Goal: Task Accomplishment & Management: Complete application form

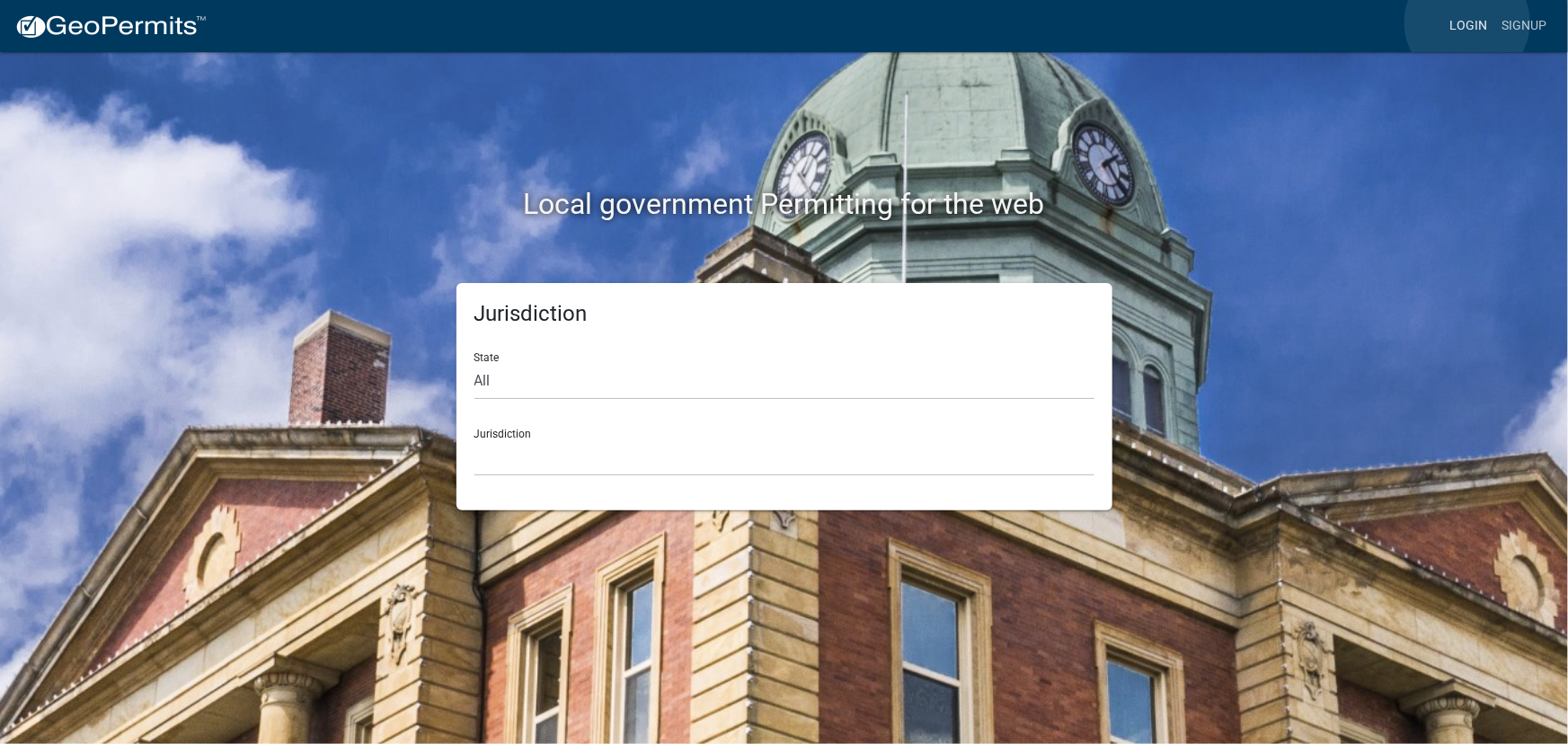
click at [1467, 23] on link "Login" at bounding box center [1468, 26] width 52 height 35
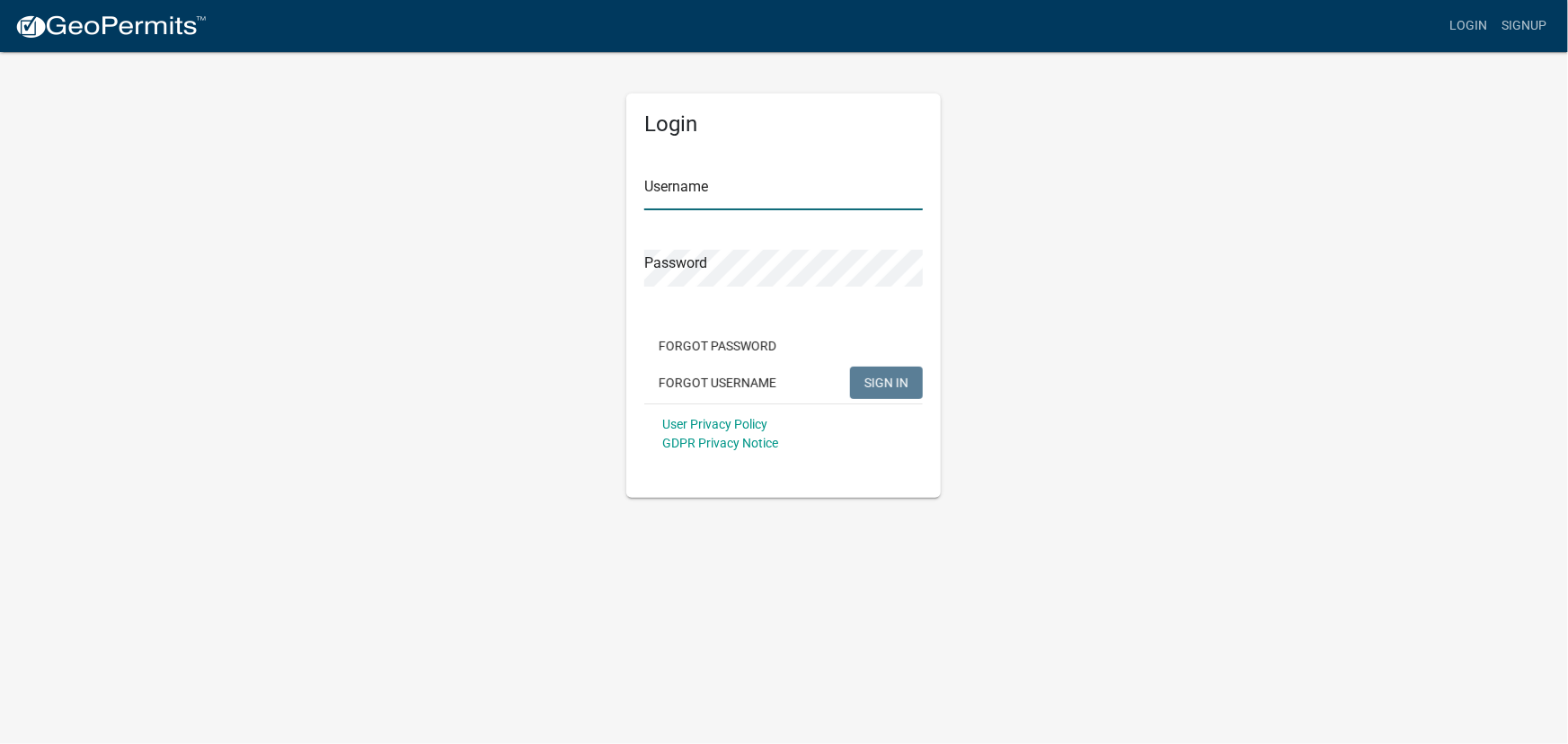
type input "kjhouse"
click at [876, 403] on div "User Privacy Policy GDPR Privacy Notice" at bounding box center [784, 433] width 279 height 60
click at [873, 387] on span "SIGN IN" at bounding box center [886, 381] width 44 height 15
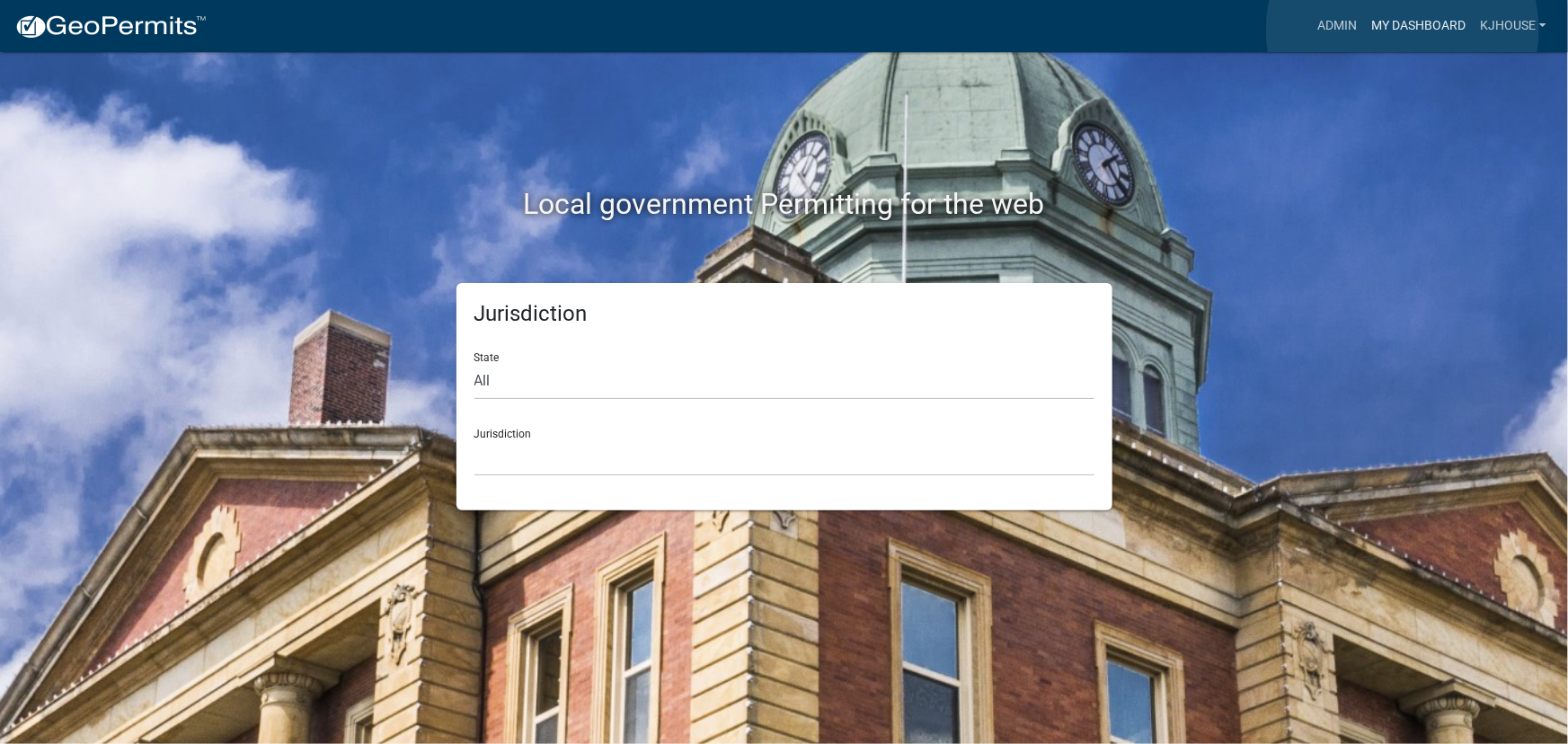
click at [1403, 30] on link "My Dashboard" at bounding box center [1419, 26] width 109 height 35
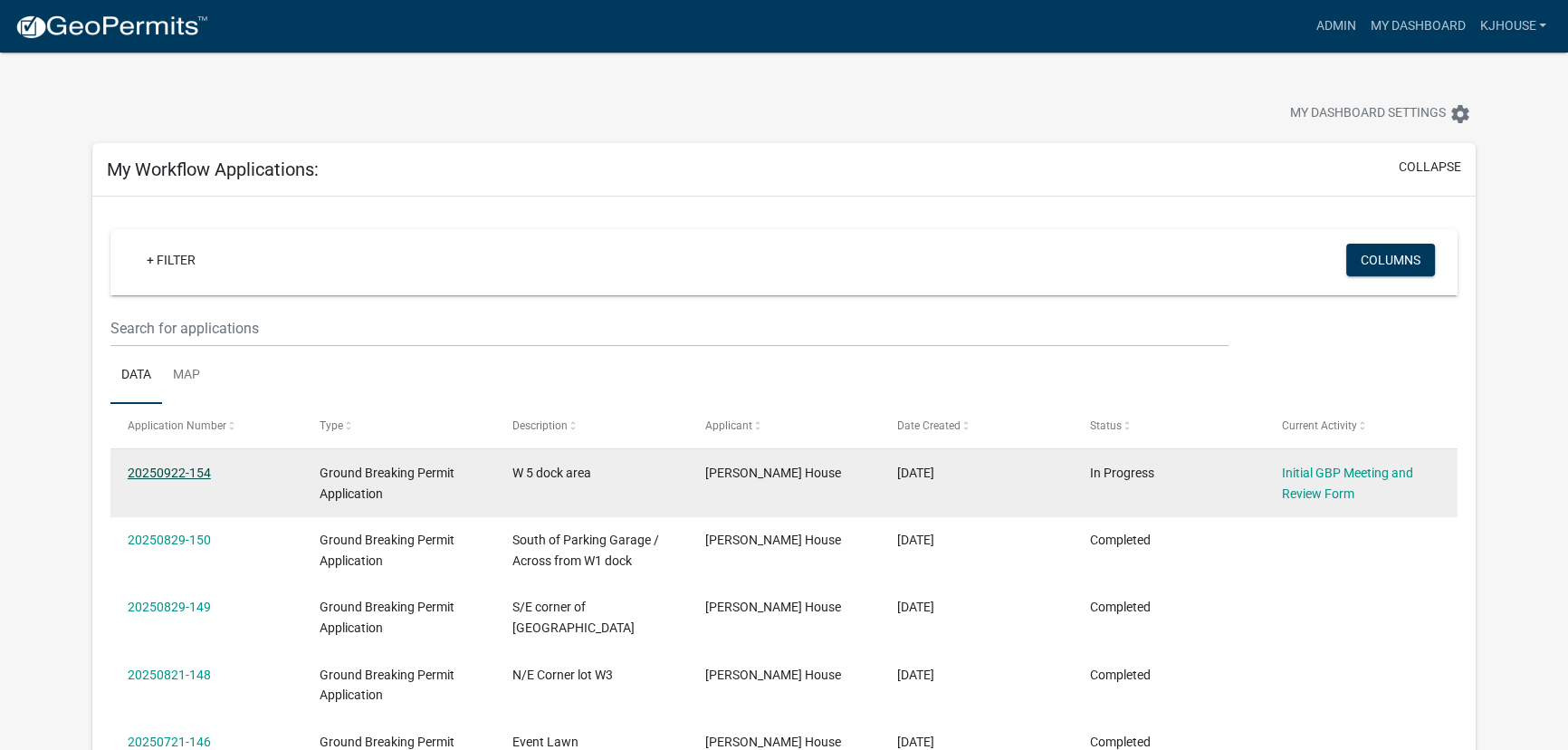
click at [164, 476] on link "20250922-154" at bounding box center [169, 473] width 84 height 15
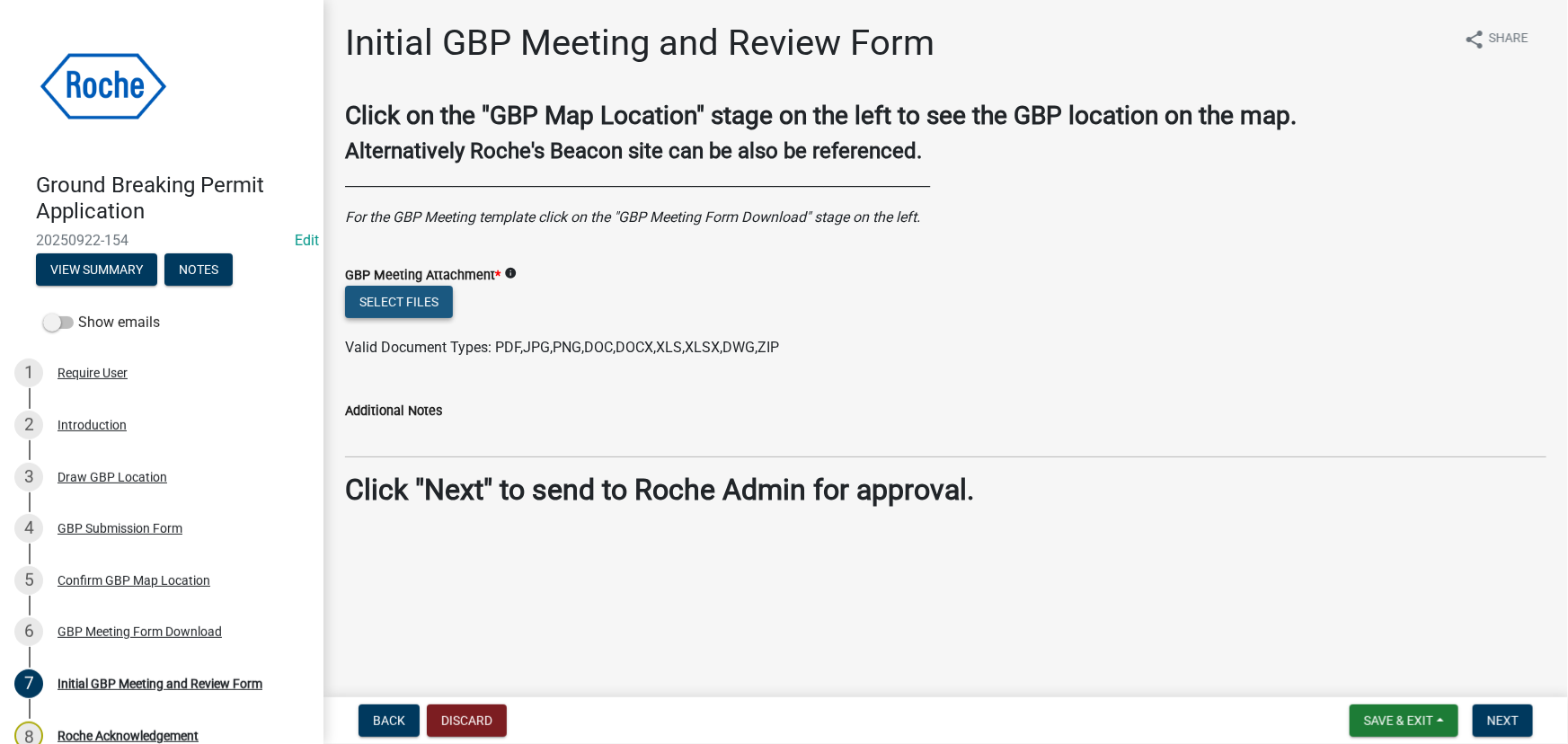
click at [400, 298] on button "Select files" at bounding box center [398, 301] width 108 height 33
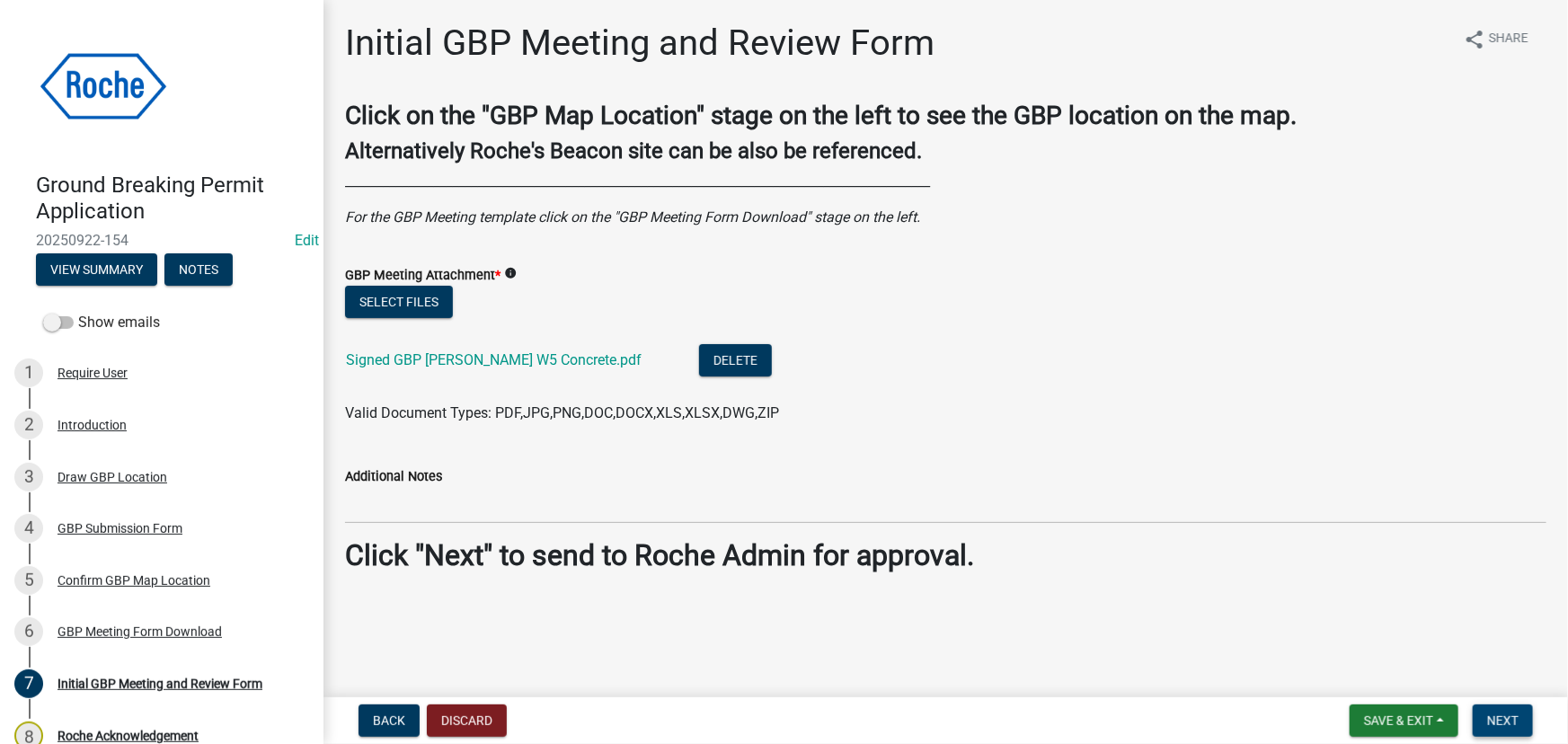
click at [1500, 718] on span "Next" at bounding box center [1503, 720] width 32 height 15
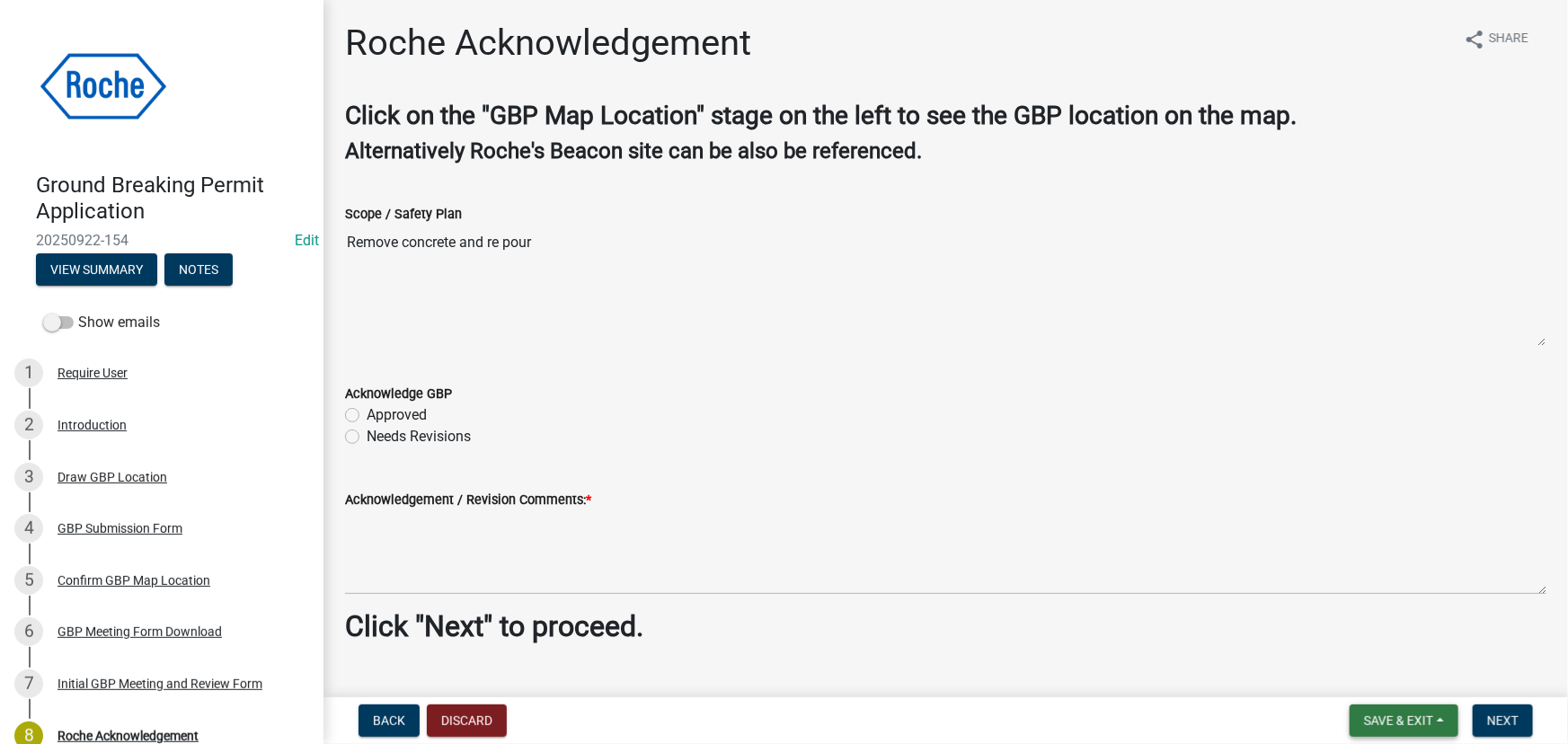
click at [1377, 725] on span "Save & Exit" at bounding box center [1399, 720] width 69 height 15
click at [1352, 674] on button "Save & Exit" at bounding box center [1387, 674] width 144 height 43
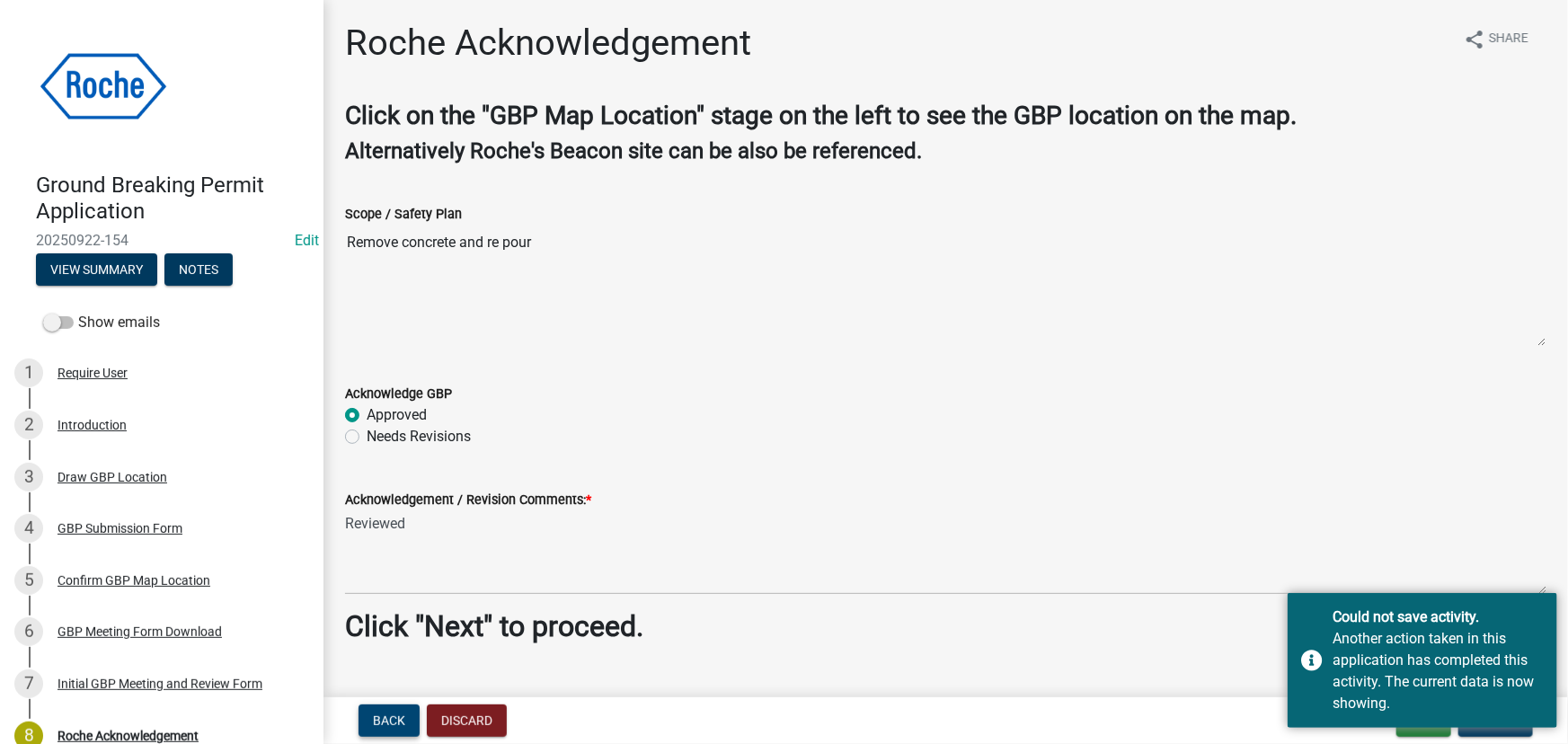
click at [377, 731] on button "Back" at bounding box center [389, 720] width 61 height 33
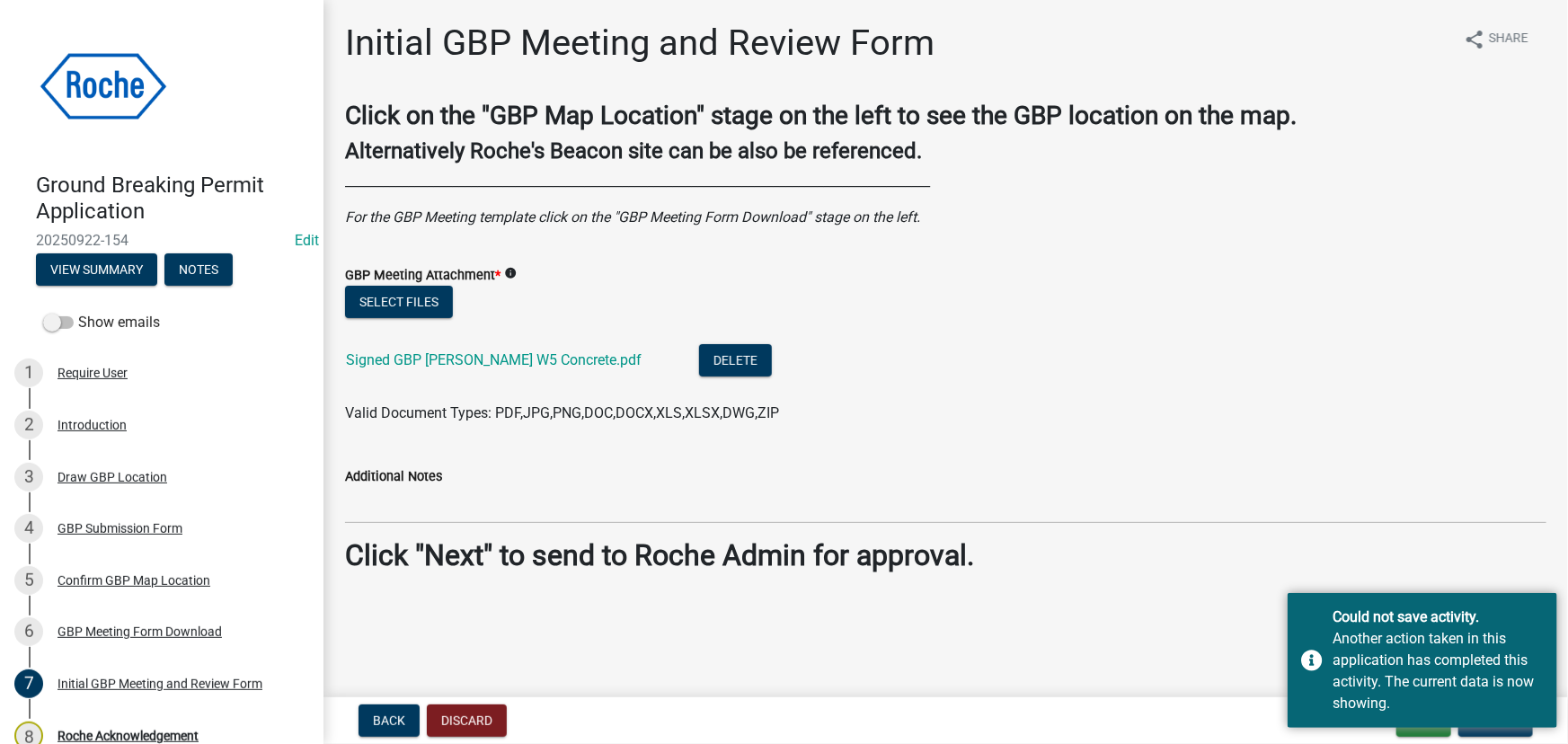
click at [1455, 485] on div "Additional Notes" at bounding box center [946, 476] width 1201 height 22
click at [1303, 699] on div "Could not save activity. Another action taken in this application has completed…" at bounding box center [1422, 660] width 270 height 134
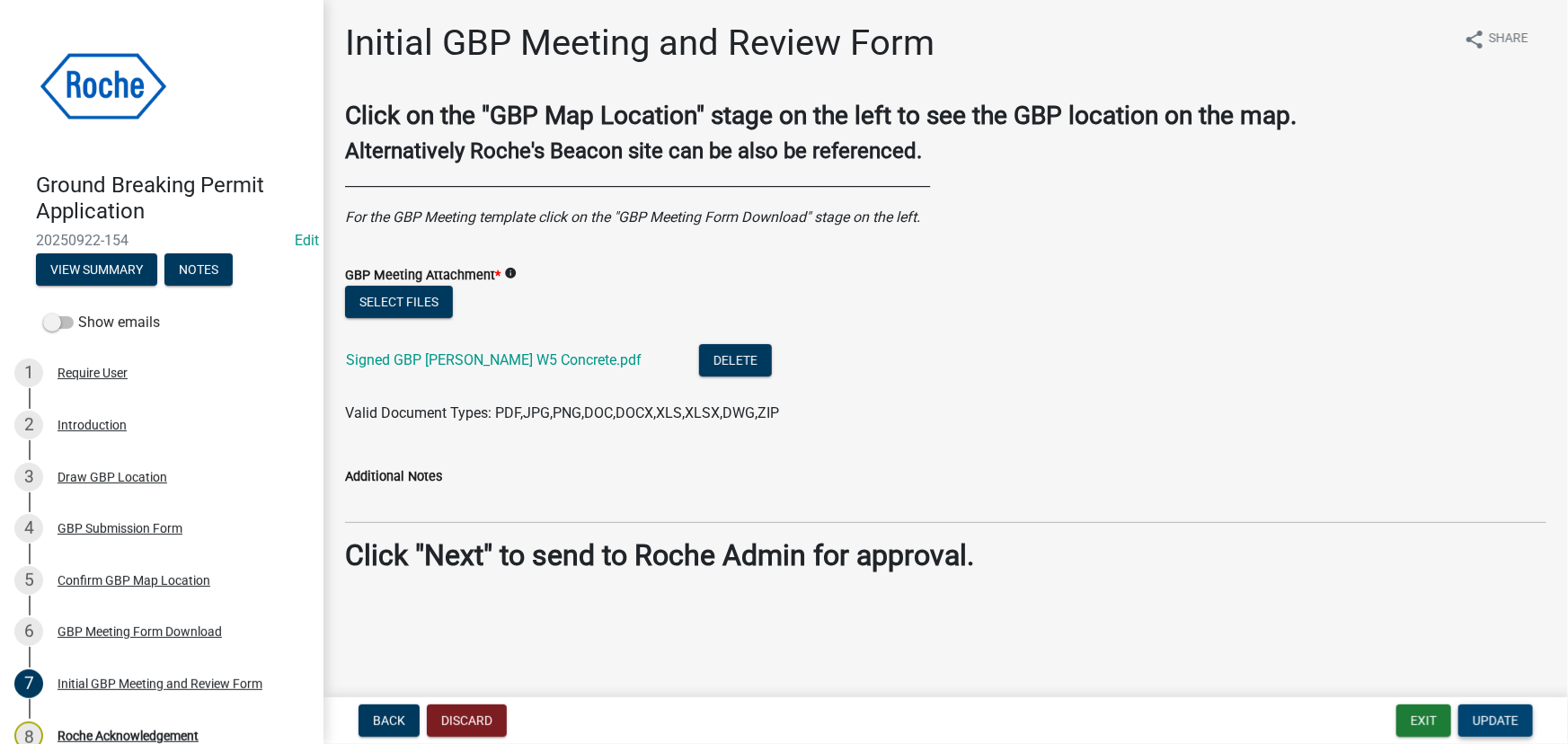
click at [1501, 720] on span "Update" at bounding box center [1496, 720] width 45 height 15
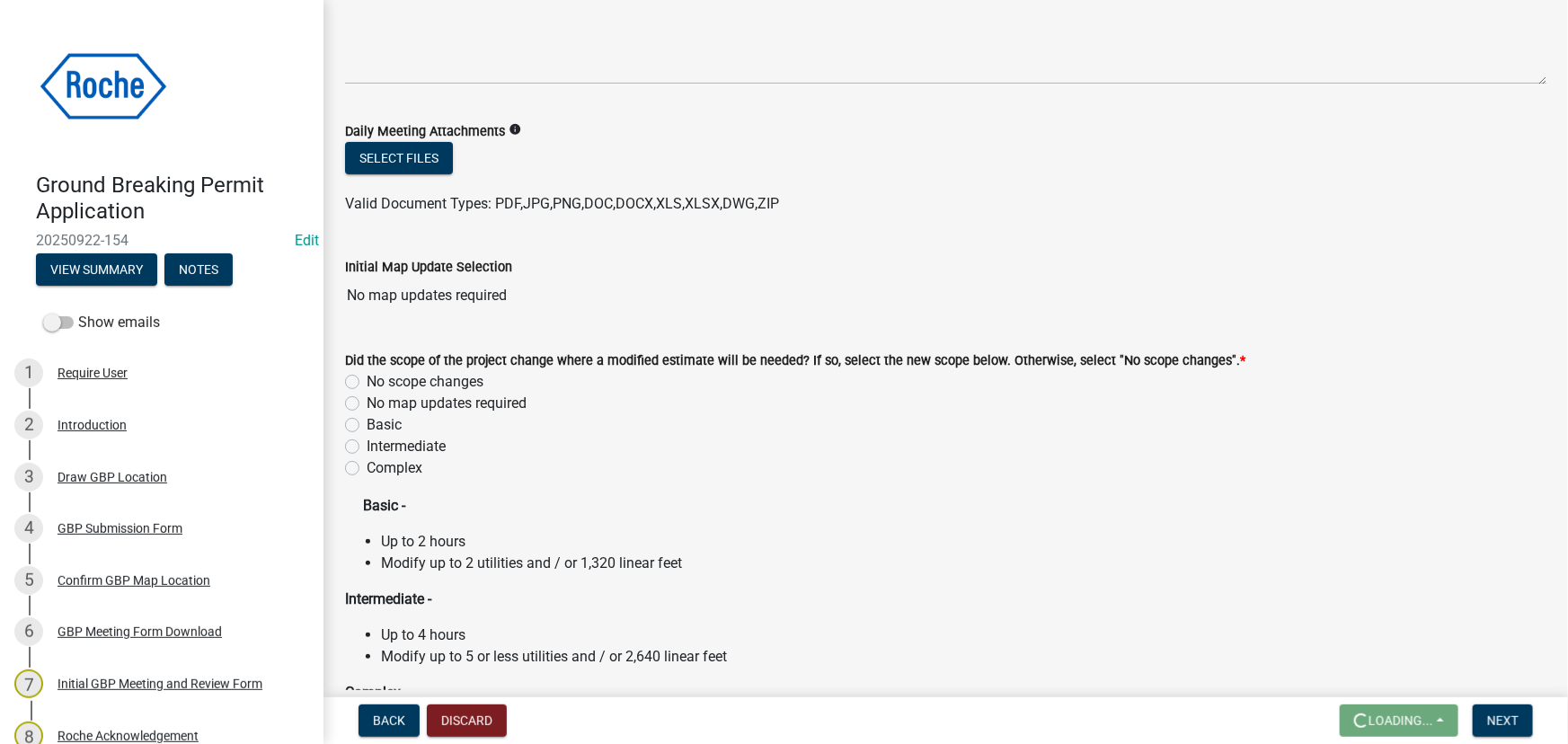
scroll to position [244, 0]
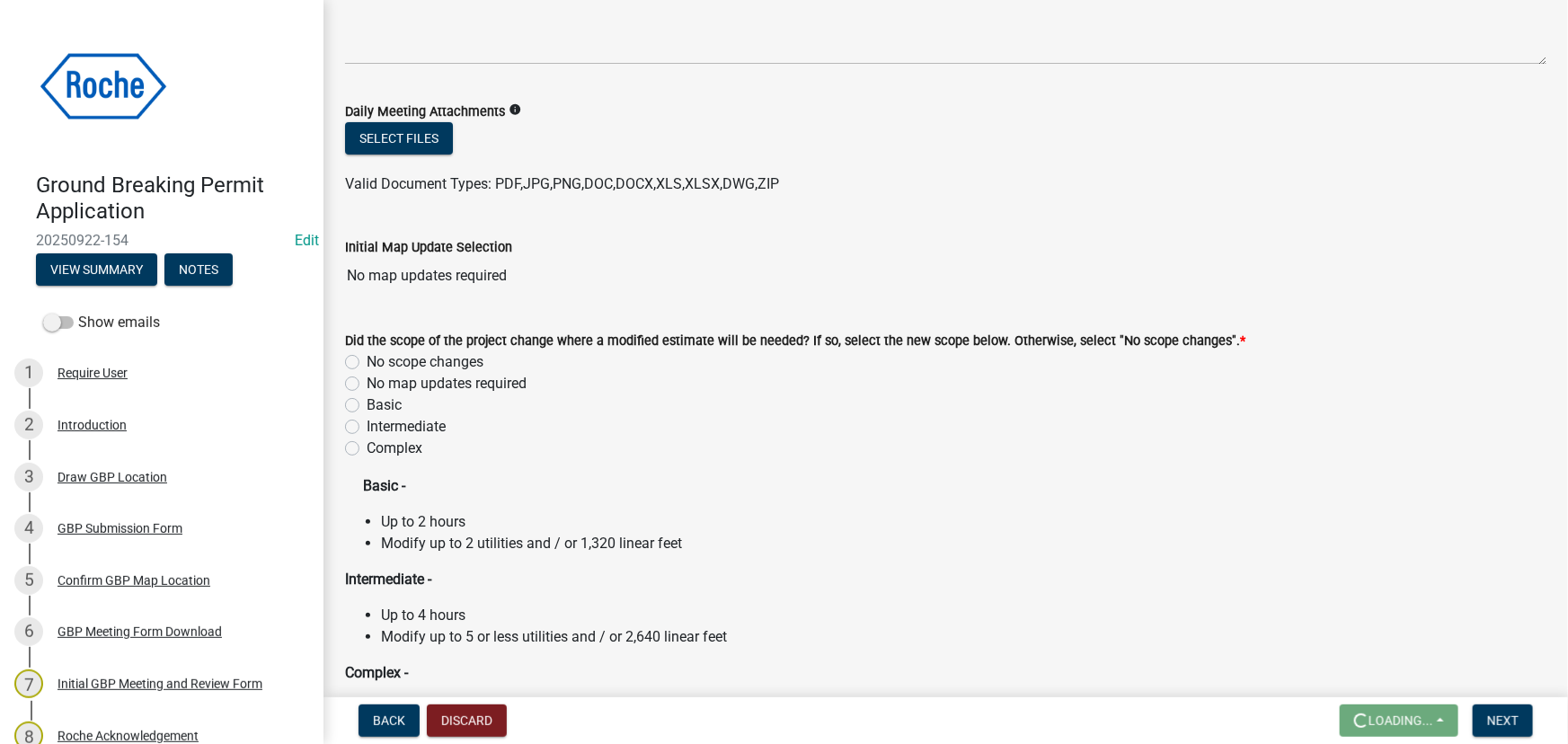
click at [367, 384] on label "No map updates required" at bounding box center [447, 383] width 160 height 22
click at [367, 384] on input "No map updates required" at bounding box center [372, 378] width 12 height 12
radio input "true"
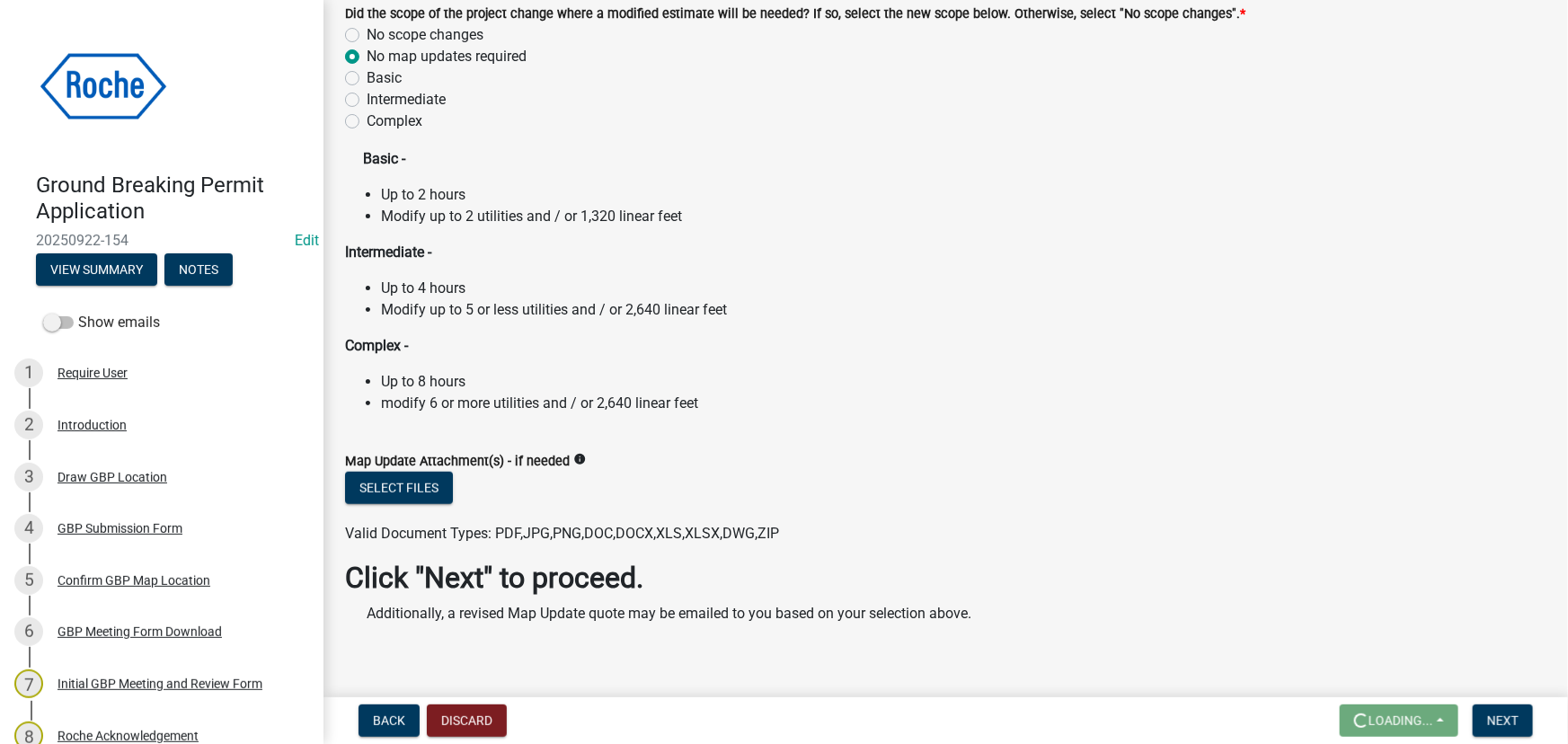
scroll to position [603, 0]
